Goal: Information Seeking & Learning: Learn about a topic

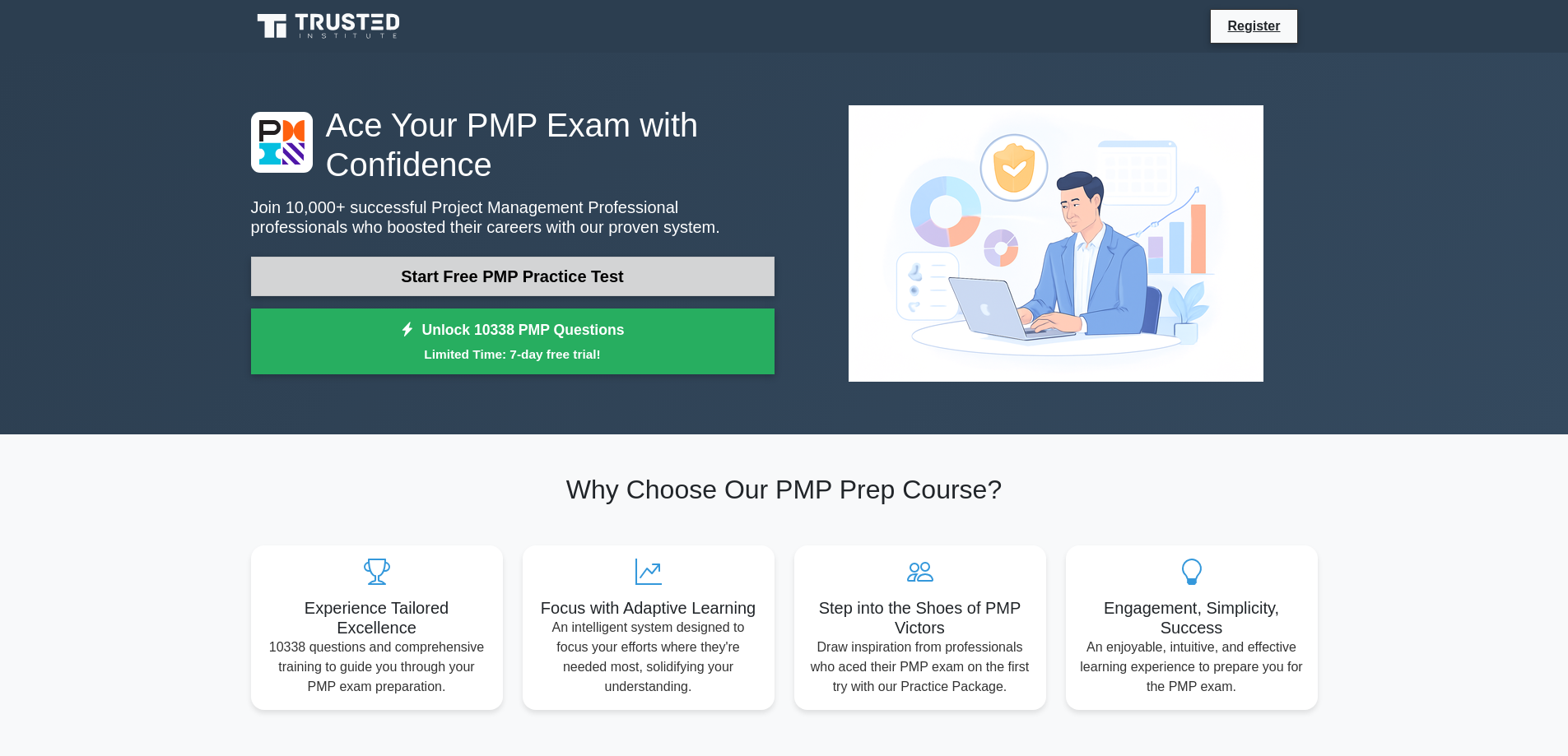
click at [379, 284] on link "Start Free PMP Practice Test" at bounding box center [512, 277] width 523 height 40
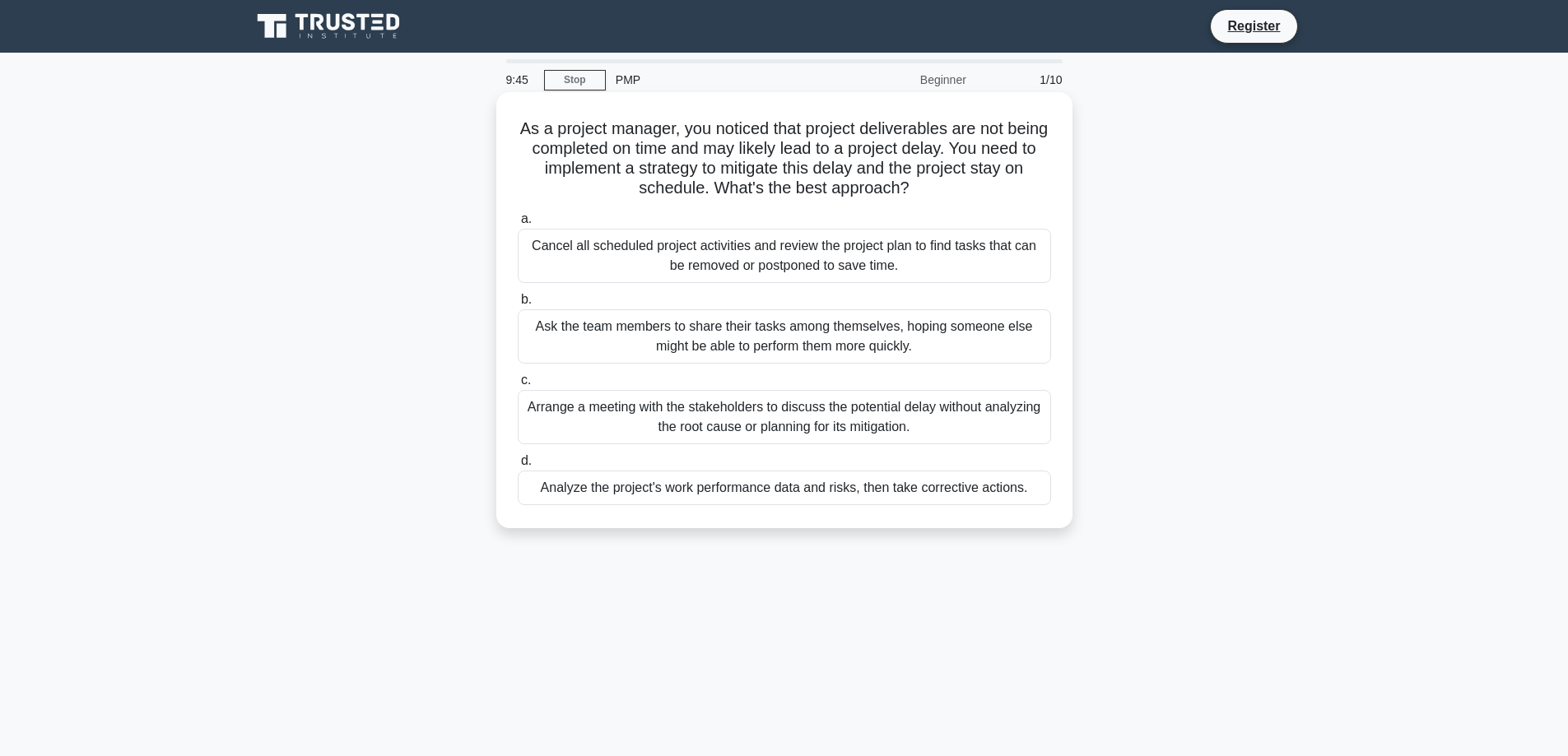
click at [848, 496] on div "Analyze the project's work performance data and risks, then take corrective act…" at bounding box center [784, 488] width 533 height 35
click at [517, 467] on input "d. Analyze the project's work performance data and risks, then take corrective …" at bounding box center [517, 461] width 0 height 11
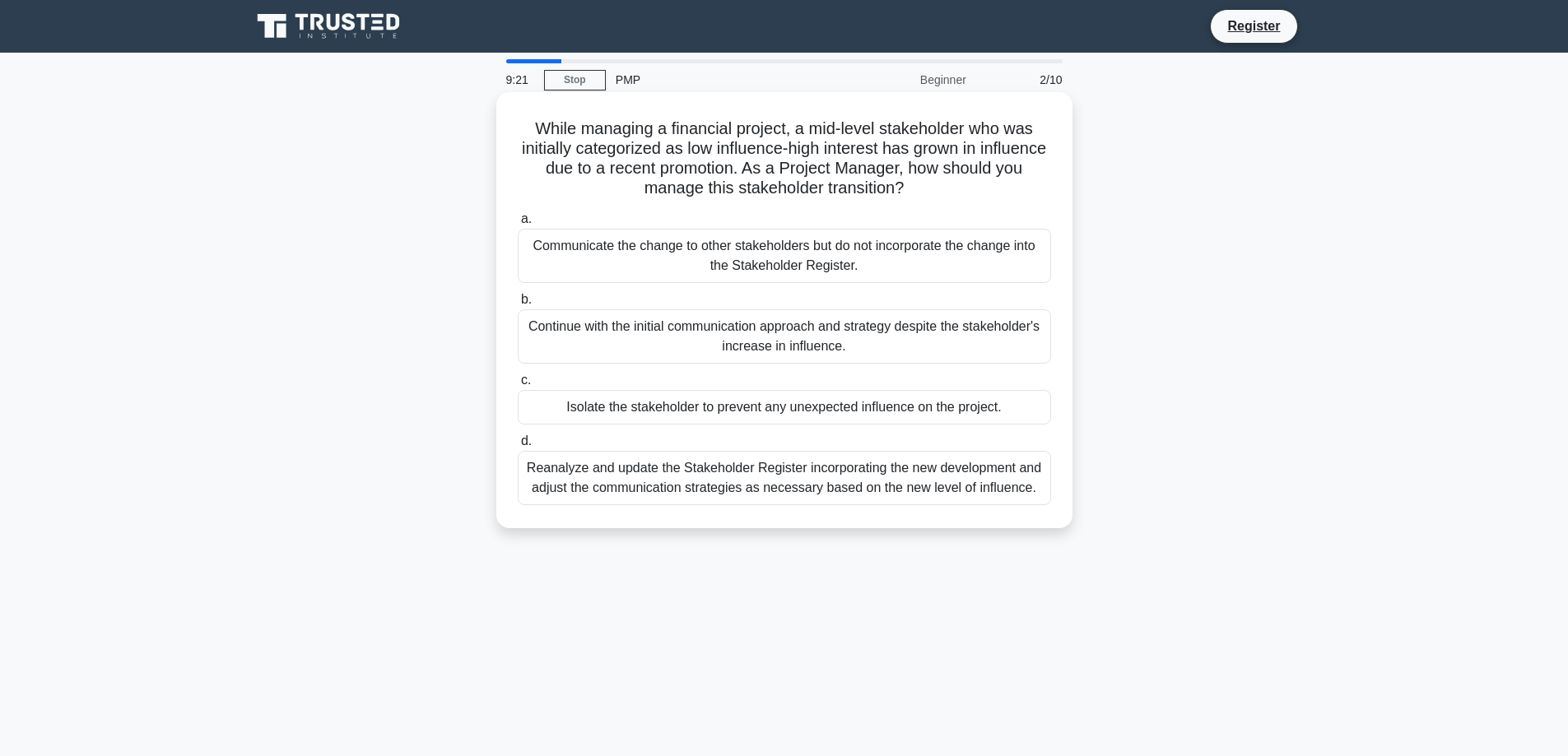
click at [796, 492] on div "Reanalyze and update the Stakeholder Register incorporating the new development…" at bounding box center [784, 478] width 533 height 55
click at [517, 447] on input "d. Reanalyze and update the Stakeholder Register incorporating the new developm…" at bounding box center [517, 441] width 0 height 11
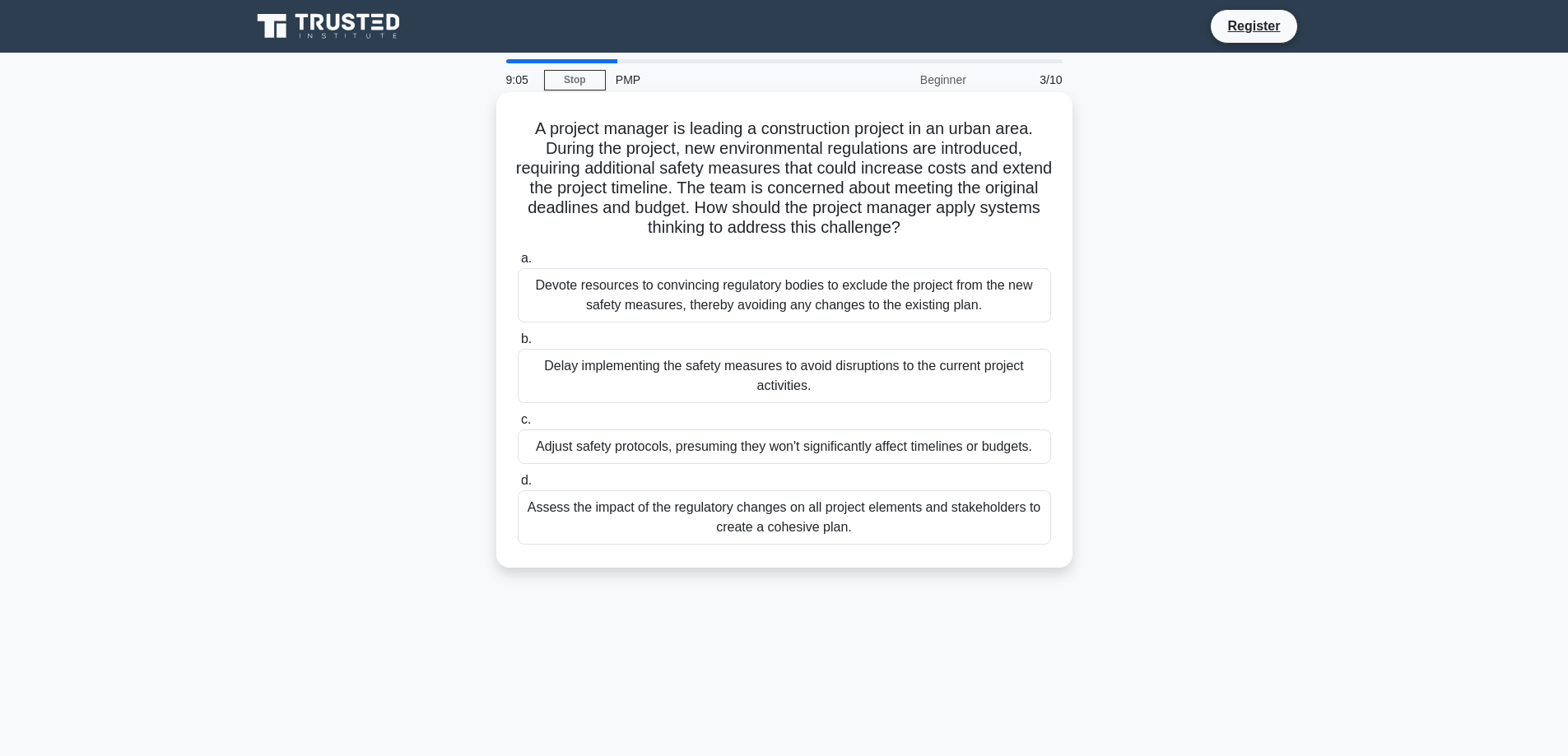
click at [923, 527] on div "Assess the impact of the regulatory changes on all project elements and stakeho…" at bounding box center [784, 517] width 533 height 55
click at [517, 486] on input "d. Assess the impact of the regulatory changes on all project elements and stak…" at bounding box center [517, 481] width 0 height 11
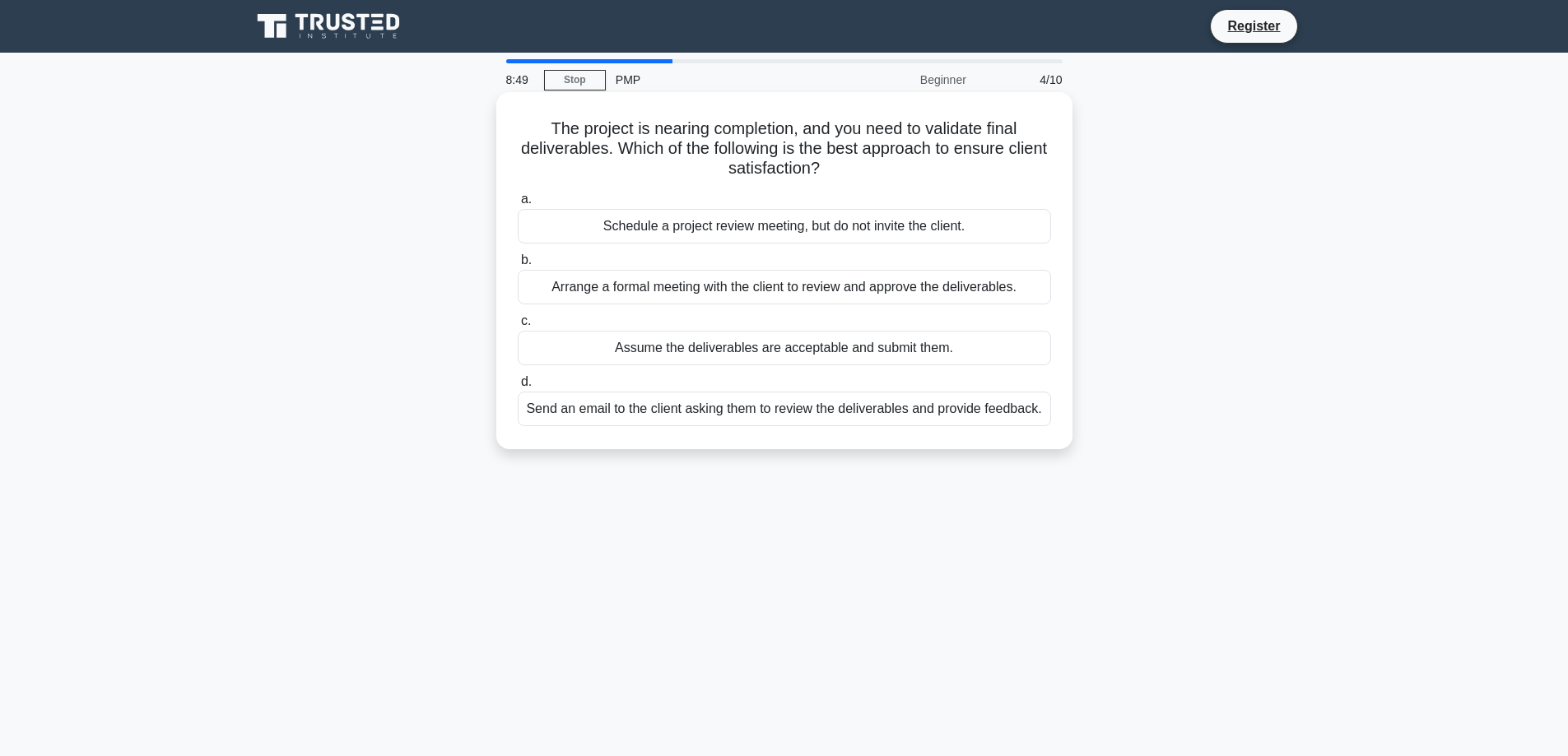
click at [884, 294] on div "Arrange a formal meeting with the client to review and approve the deliverables." at bounding box center [784, 288] width 533 height 35
click at [517, 266] on input "b. Arrange a formal meeting with the client to review and approve the deliverab…" at bounding box center [517, 260] width 0 height 11
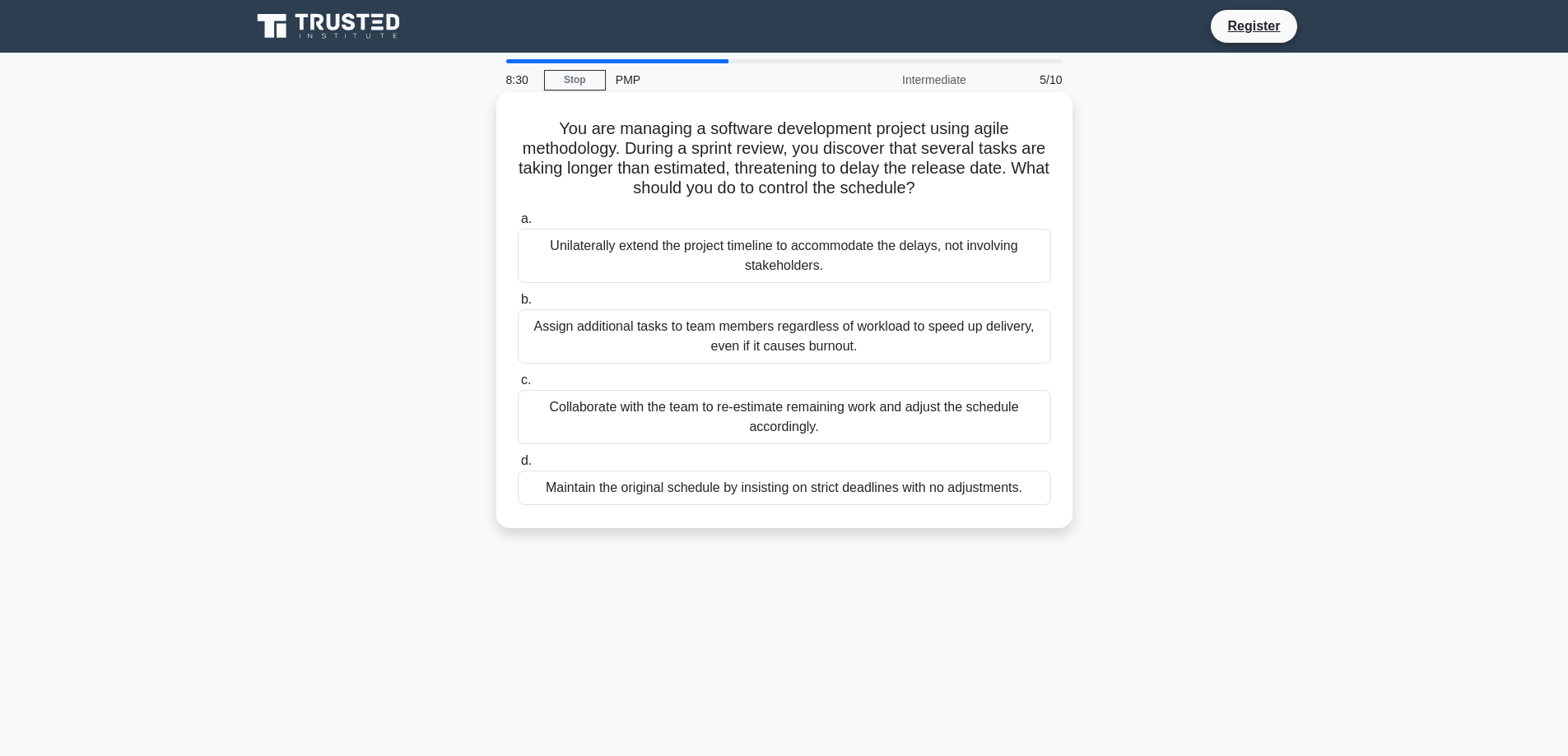
click at [877, 426] on div "Collaborate with the team to re-estimate remaining work and adjust the schedule…" at bounding box center [784, 417] width 533 height 55
click at [517, 386] on input "c. Collaborate with the team to re-estimate remaining work and adjust the sched…" at bounding box center [517, 380] width 0 height 11
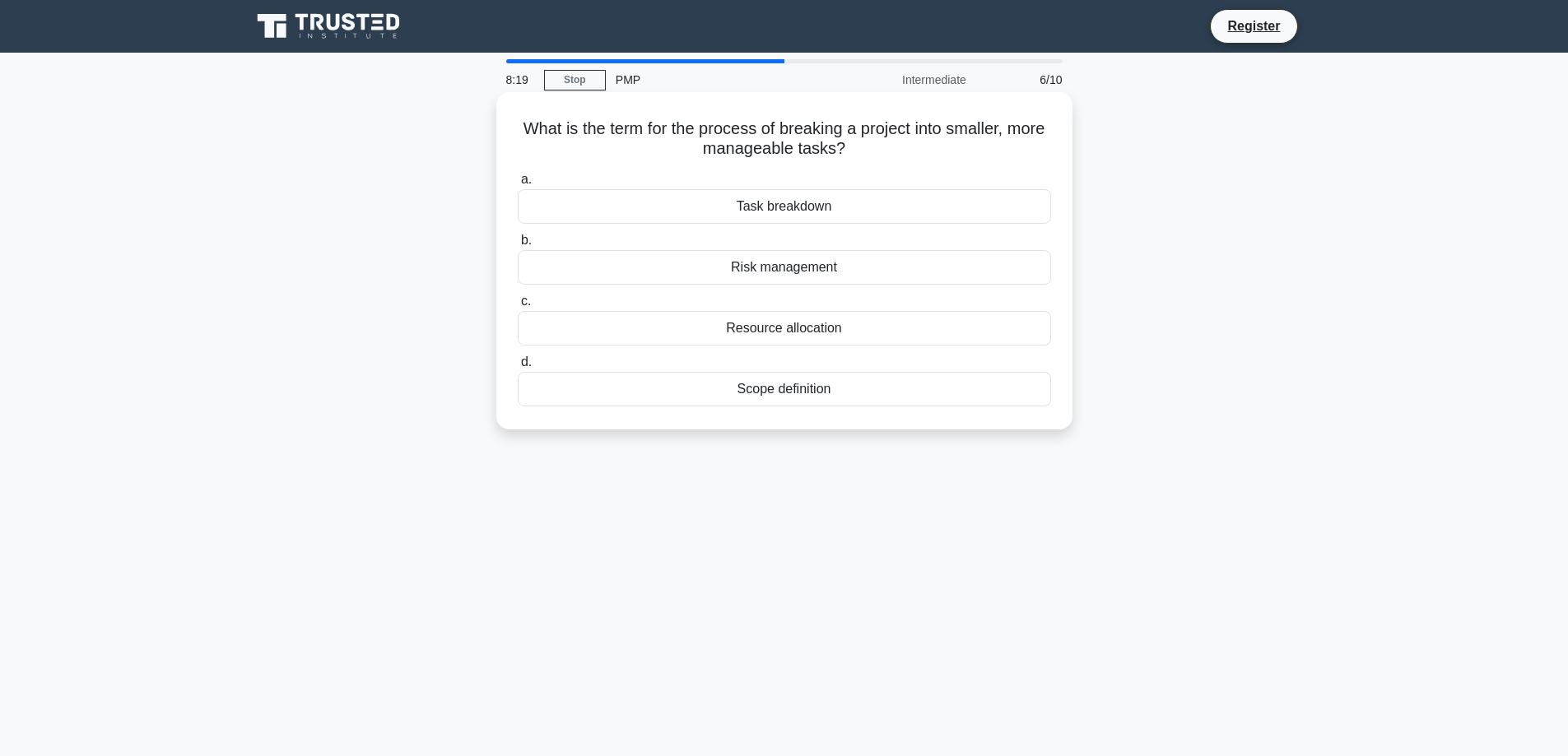
click at [888, 197] on div "Task breakdown" at bounding box center [784, 207] width 533 height 35
click at [517, 185] on input "a. Task breakdown" at bounding box center [517, 179] width 0 height 11
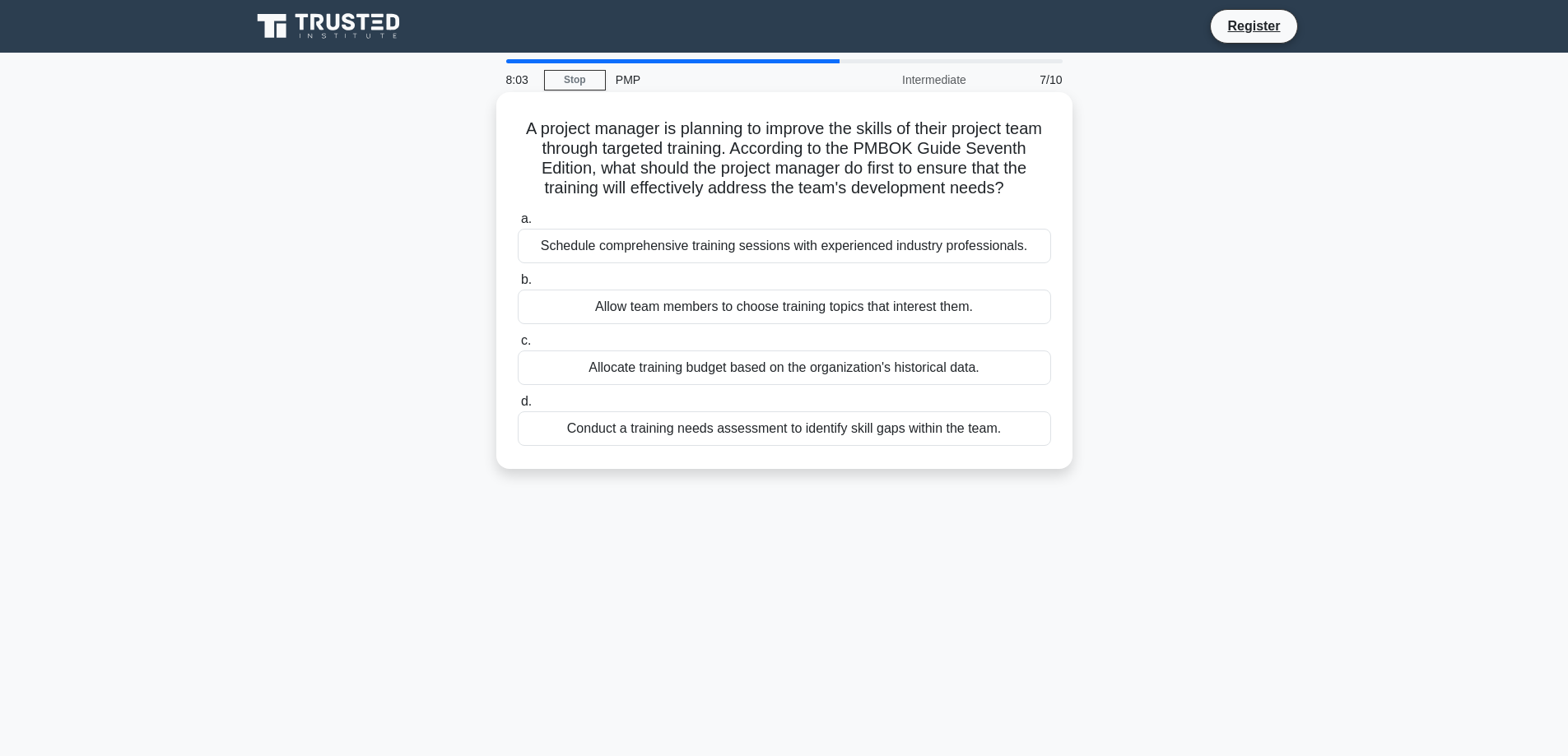
click at [929, 446] on div "Conduct a training needs assessment to identify skill gaps within the team." at bounding box center [784, 429] width 533 height 35
click at [517, 407] on input "d. Conduct a training needs assessment to identify skill gaps within the team." at bounding box center [517, 402] width 0 height 11
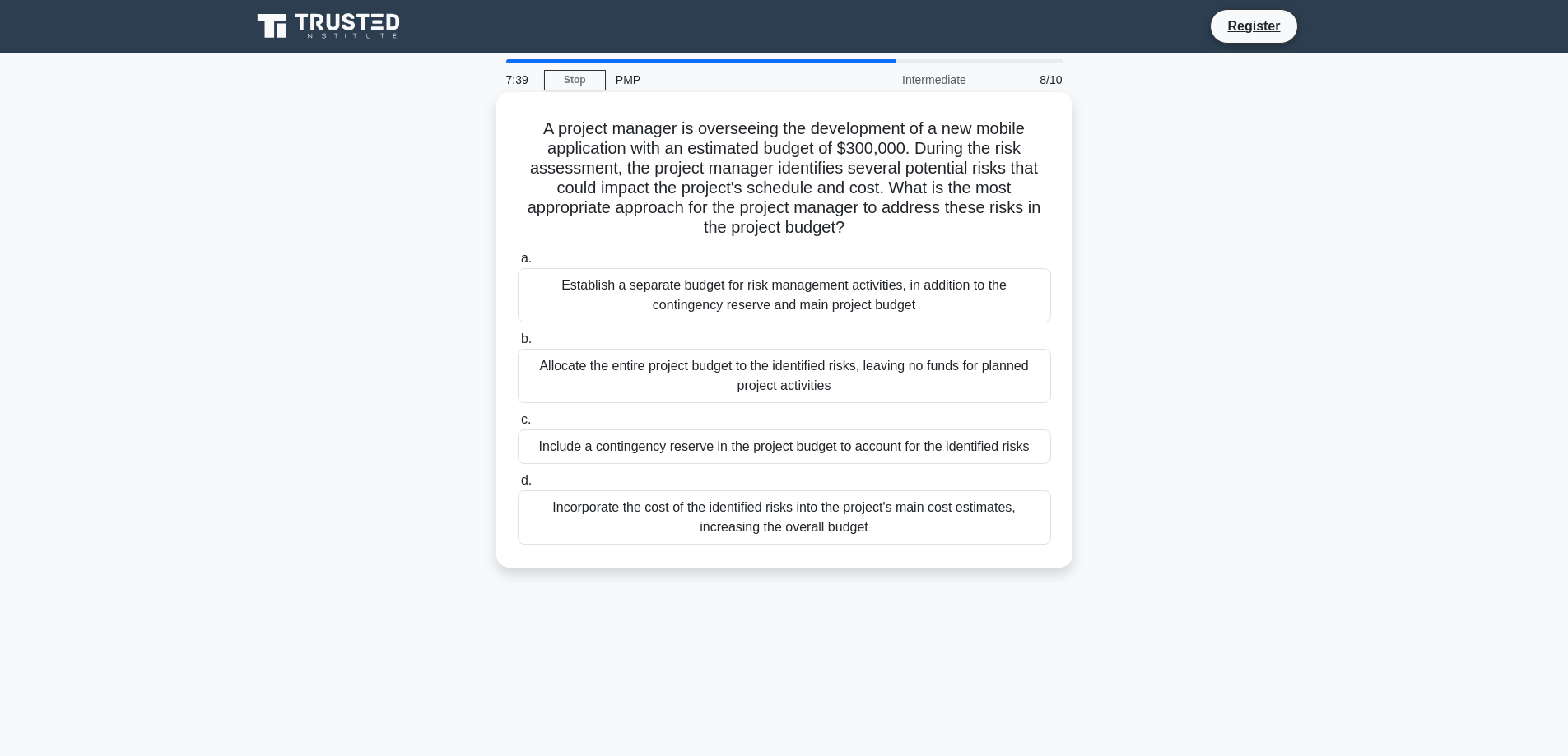
click at [903, 310] on div "Establish a separate budget for risk management activities, in addition to the …" at bounding box center [784, 296] width 533 height 55
click at [517, 264] on input "a. Establish a separate budget for risk management activities, in addition to t…" at bounding box center [517, 259] width 0 height 11
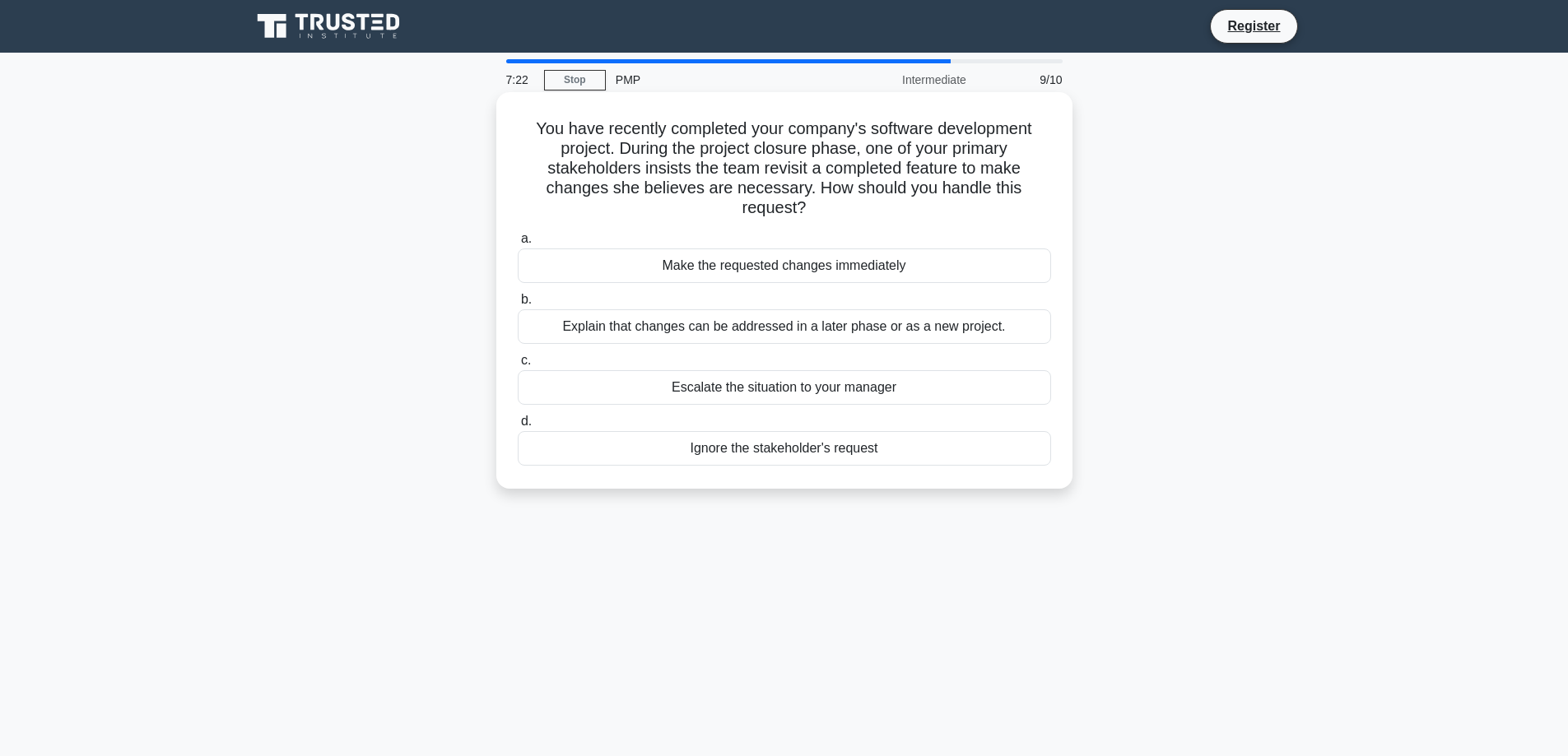
click at [949, 337] on div "Explain that changes can be addressed in a later phase or as a new project." at bounding box center [784, 326] width 533 height 35
click at [517, 305] on input "b. Explain that changes can be addressed in a later phase or as a new project." at bounding box center [517, 299] width 0 height 11
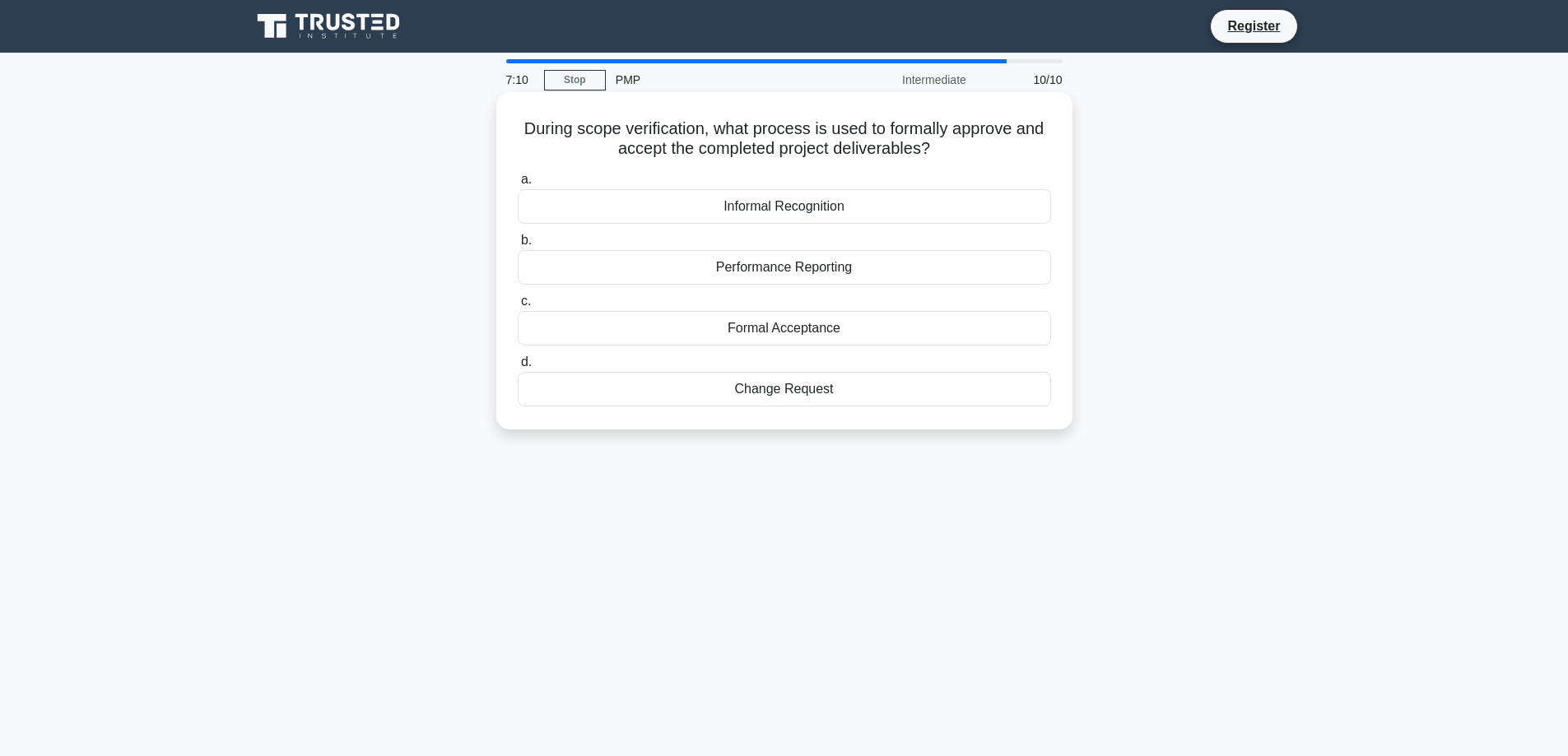
click at [868, 336] on div "Formal Acceptance" at bounding box center [784, 328] width 533 height 35
click at [517, 307] on input "c. Formal Acceptance" at bounding box center [517, 301] width 0 height 11
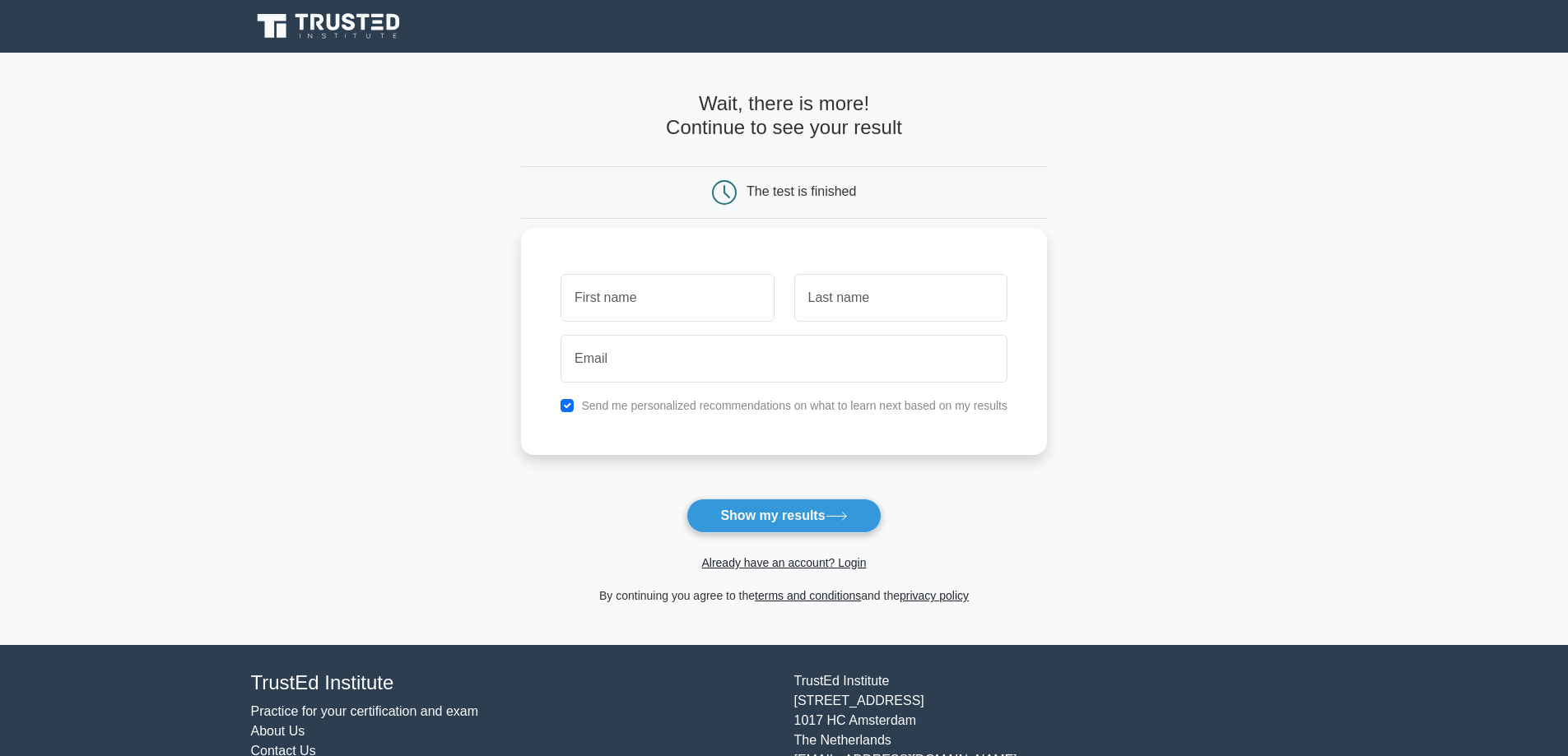
click at [576, 409] on div "Send me personalized recommendations on what to learn next based on my results" at bounding box center [784, 406] width 467 height 20
click at [574, 406] on input "checkbox" at bounding box center [567, 406] width 13 height 13
checkbox input "false"
click at [798, 528] on button "Show my results" at bounding box center [783, 516] width 194 height 35
click at [658, 297] on input "text" at bounding box center [667, 298] width 213 height 48
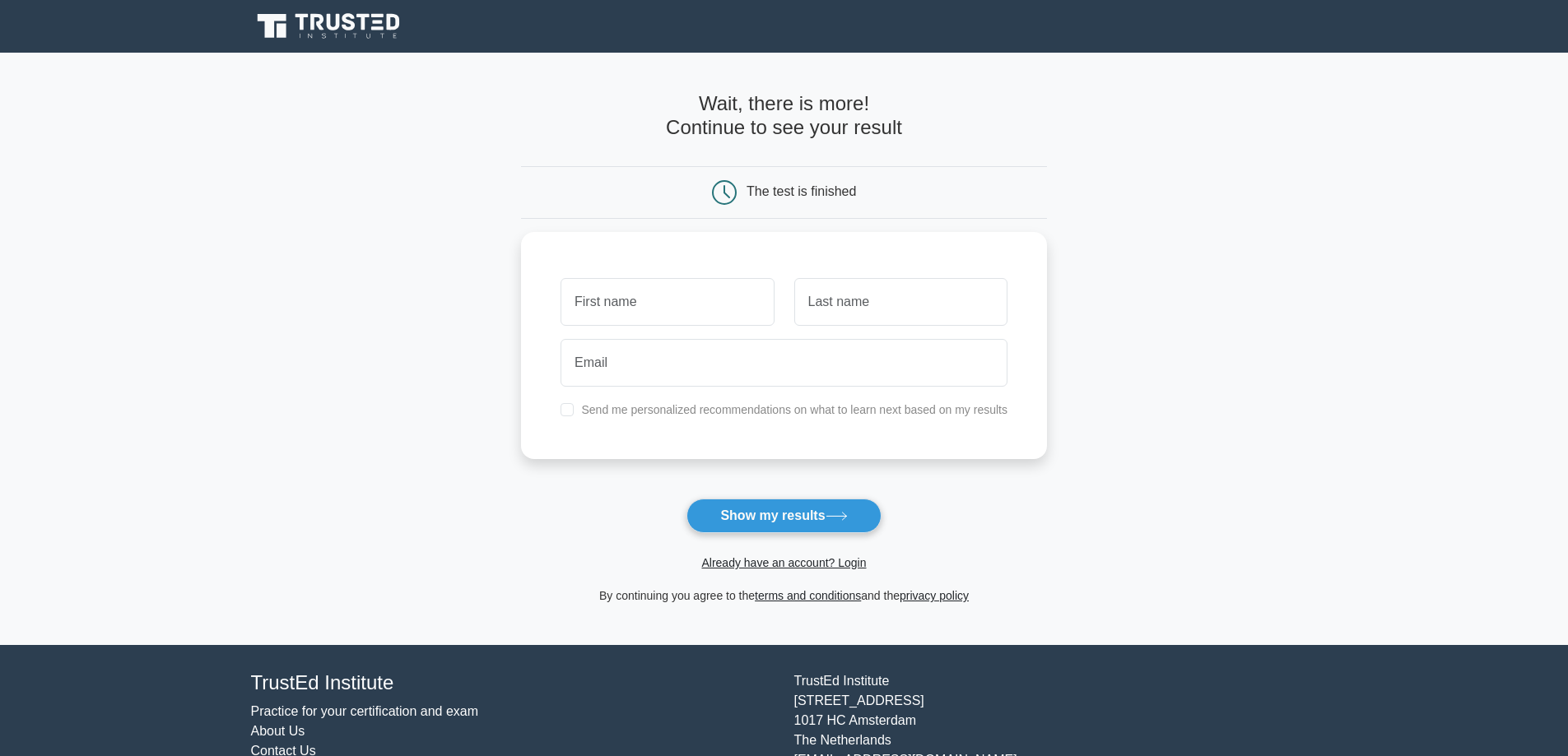
drag, startPoint x: 1207, startPoint y: 288, endPoint x: 1079, endPoint y: 298, distance: 128.4
click at [1208, 288] on main "Wait, there is more! Continue to see your result The test is finished and the" at bounding box center [784, 349] width 1568 height 592
click at [728, 284] on input "text" at bounding box center [667, 298] width 213 height 48
type input "no"
type input "nah"
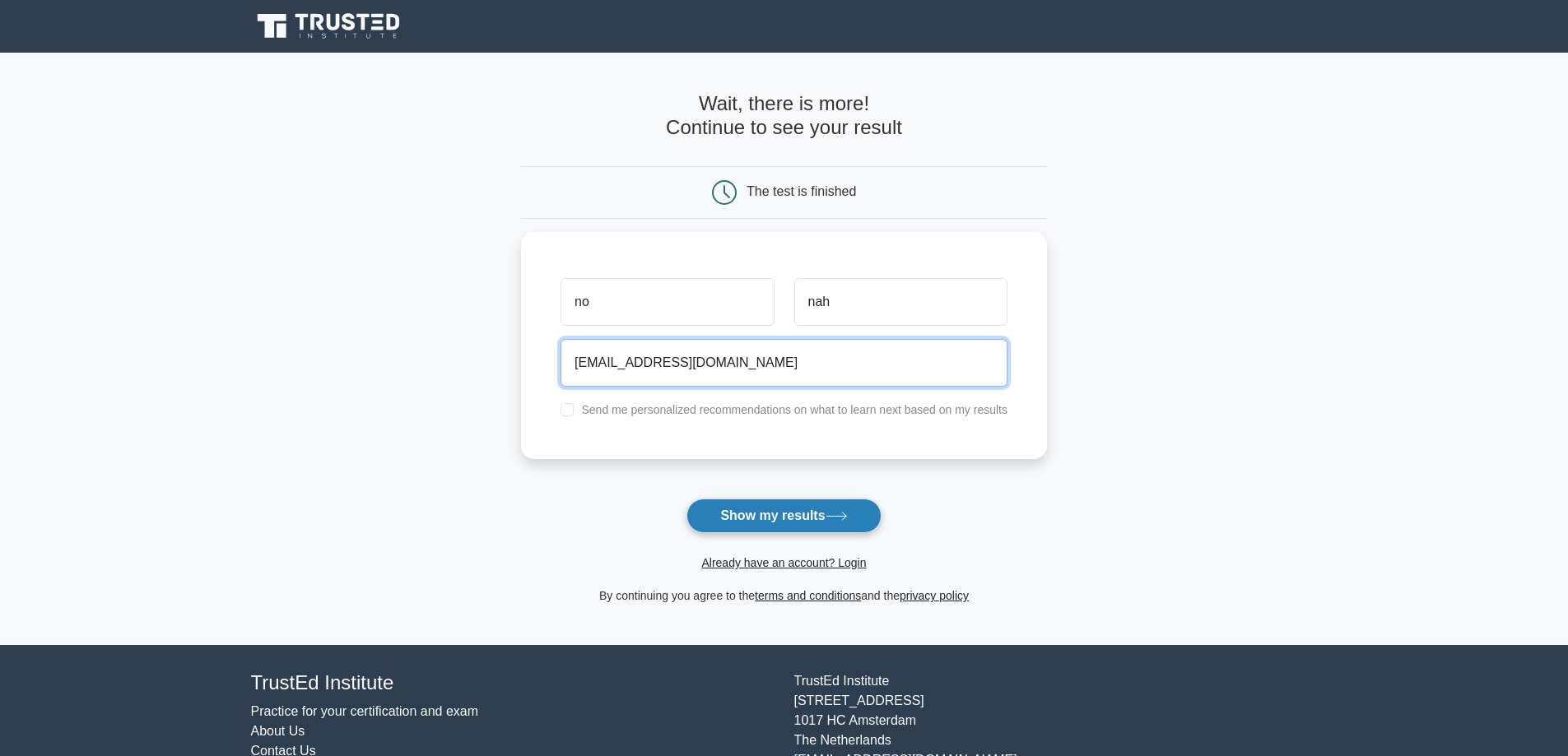
type input "jdoe@gmail.com"
click at [820, 509] on button "Show my results" at bounding box center [783, 516] width 194 height 35
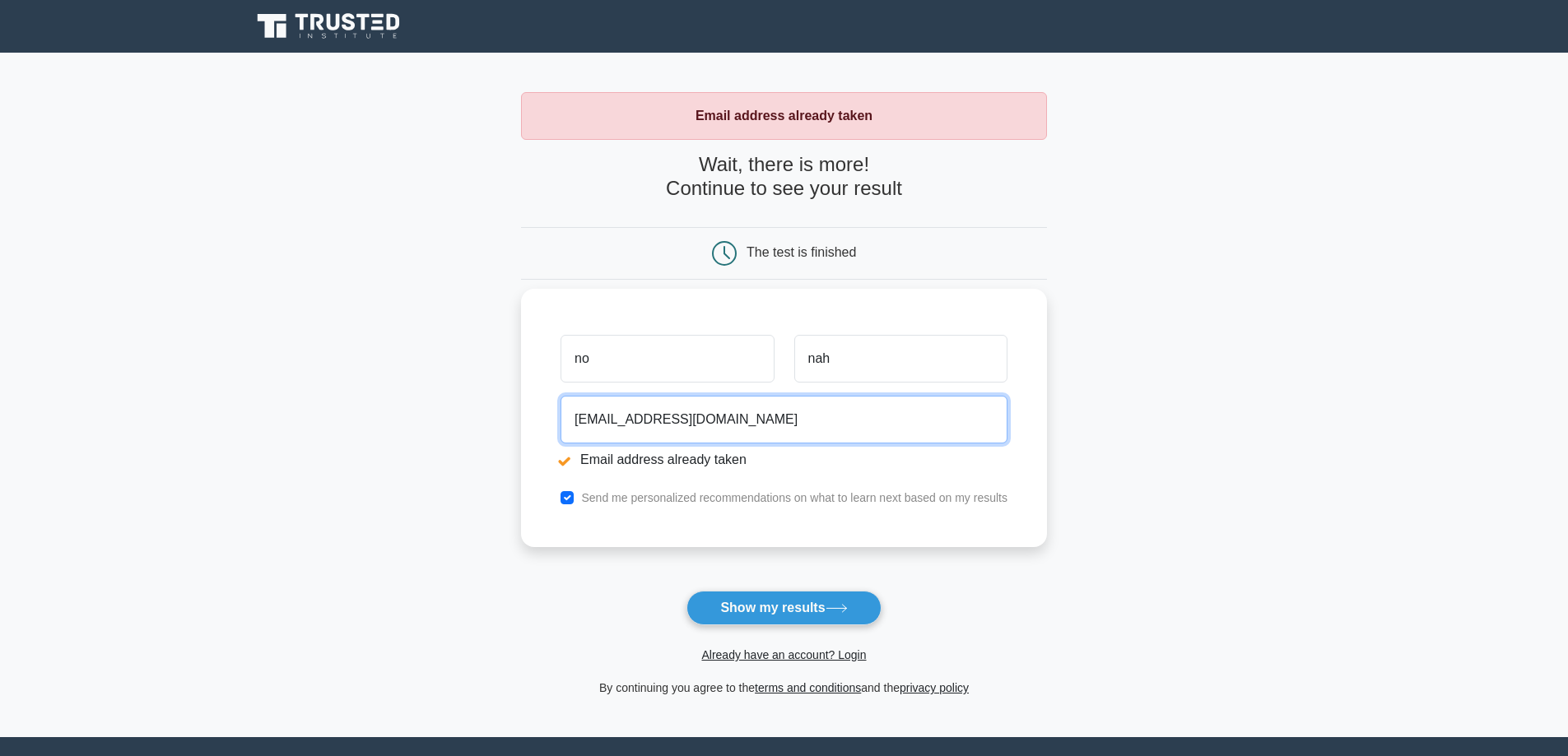
click at [582, 424] on input "jdoe@gmail.com" at bounding box center [784, 420] width 447 height 48
type input "johnnyzdoe@gmail.com"
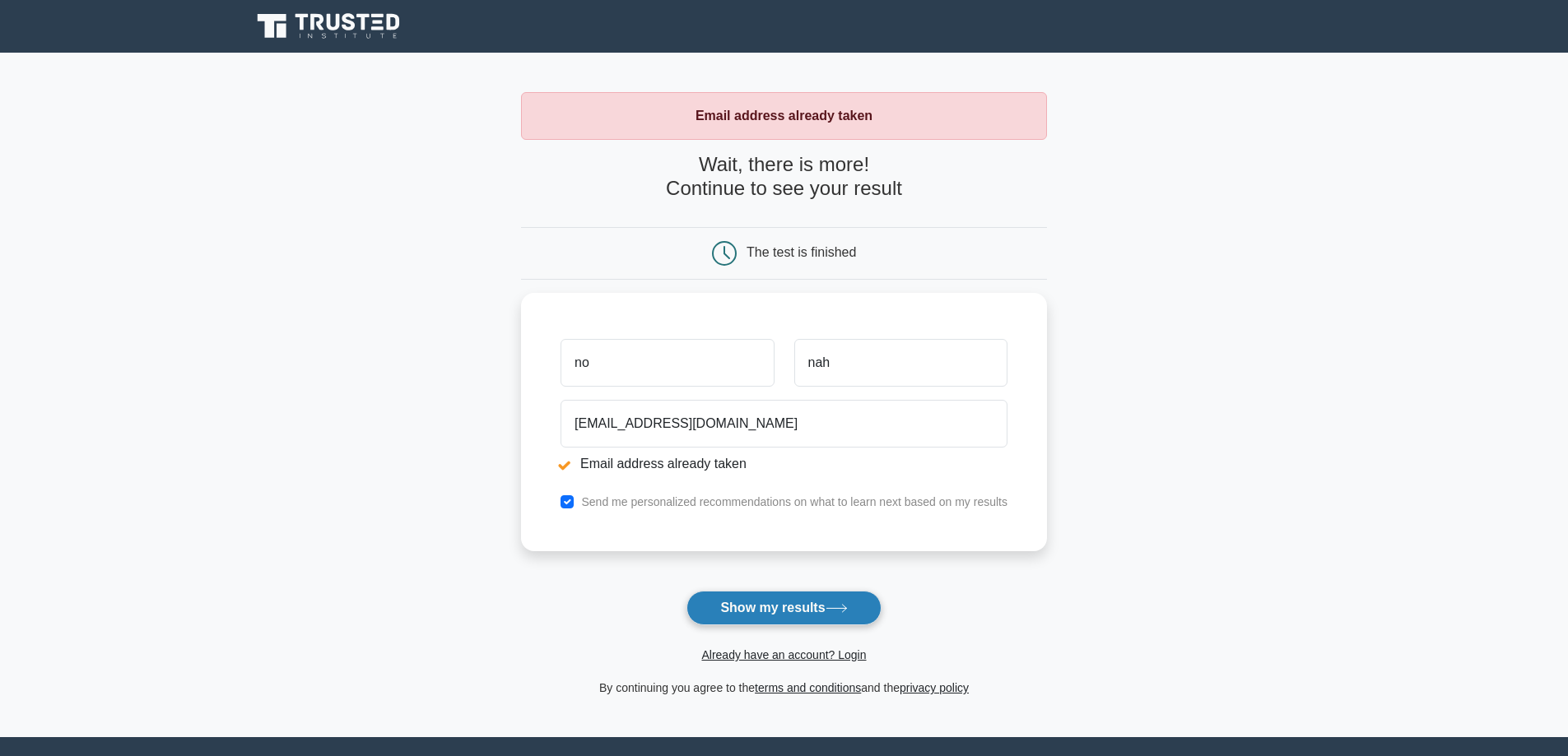
click at [767, 603] on button "Show my results" at bounding box center [783, 608] width 194 height 35
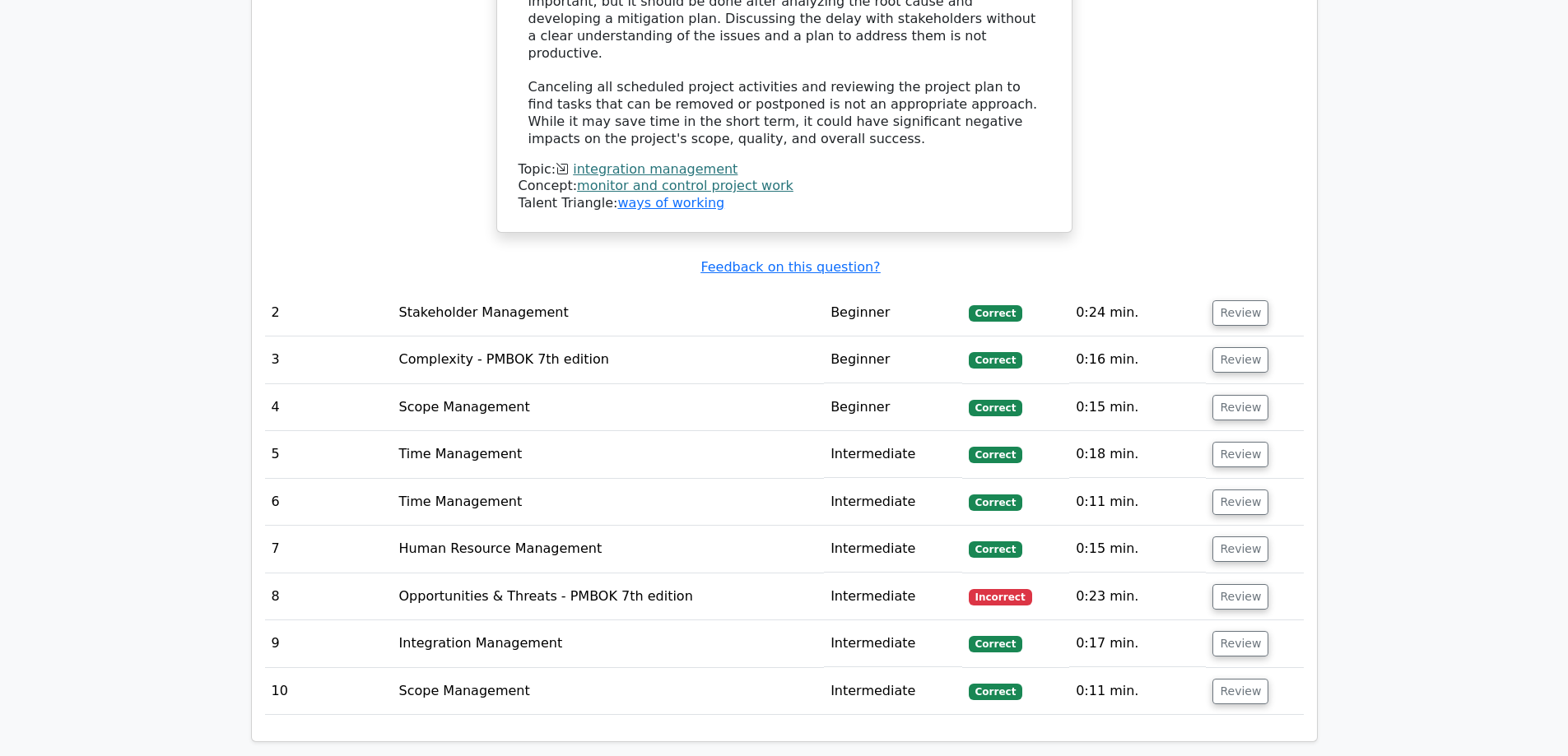
scroll to position [2198, 0]
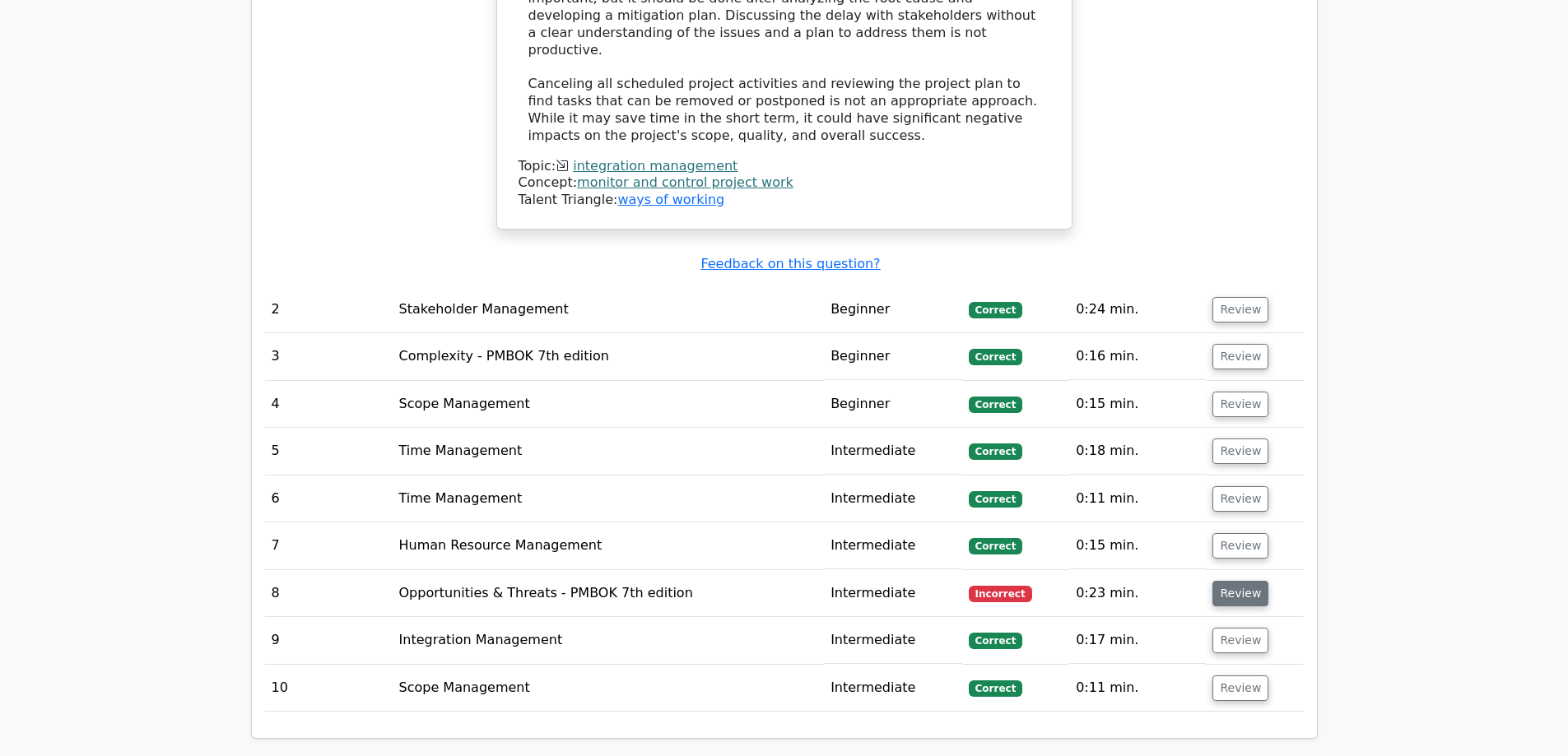
click at [1232, 581] on button "Review" at bounding box center [1241, 593] width 56 height 26
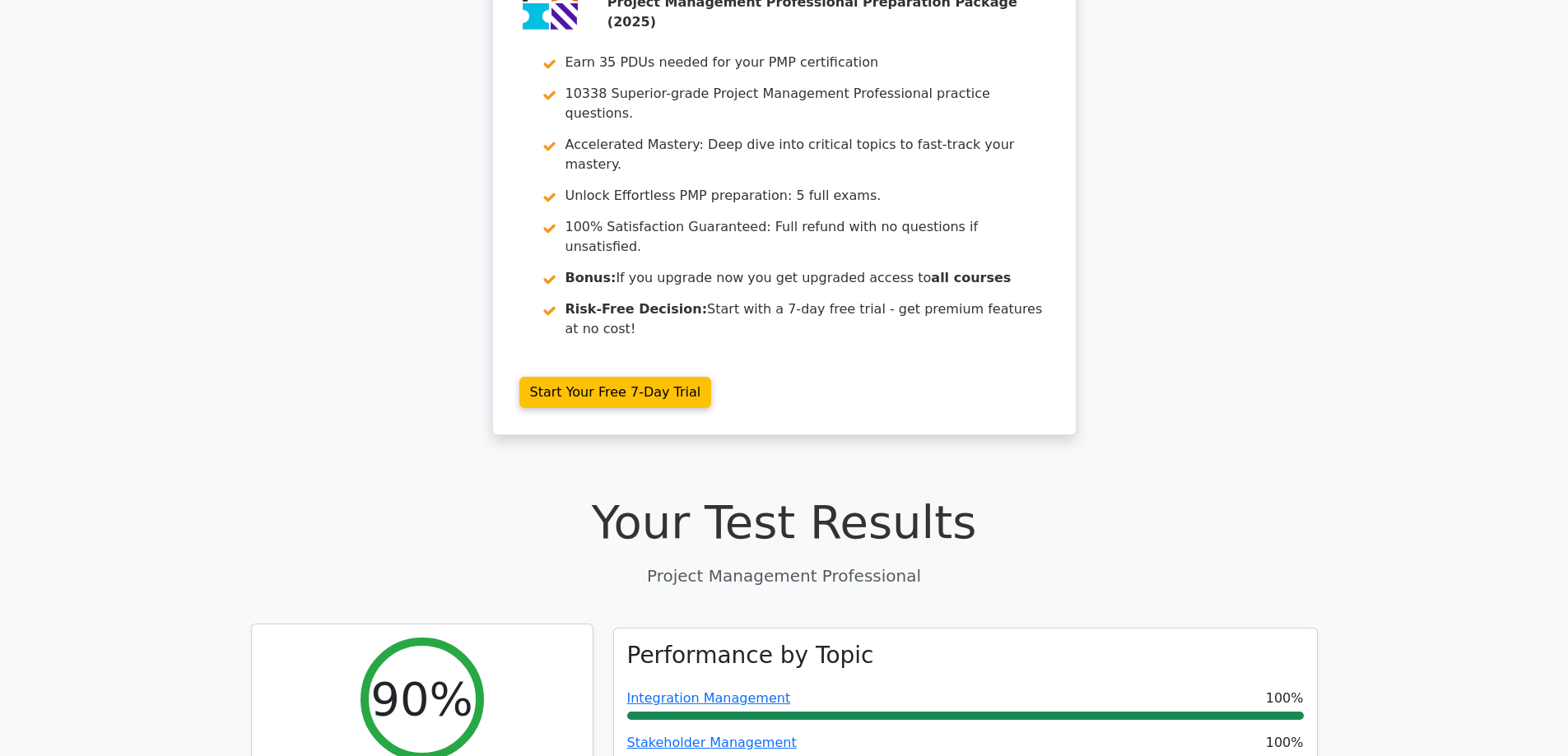
scroll to position [0, 0]
